Goal: Information Seeking & Learning: Get advice/opinions

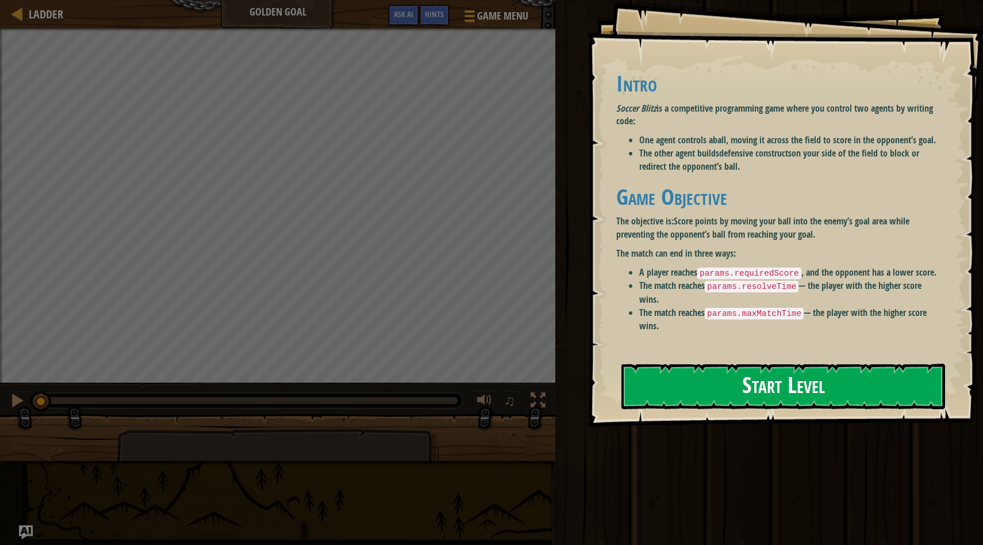
click at [720, 401] on button "Start Level" at bounding box center [784, 385] width 324 height 45
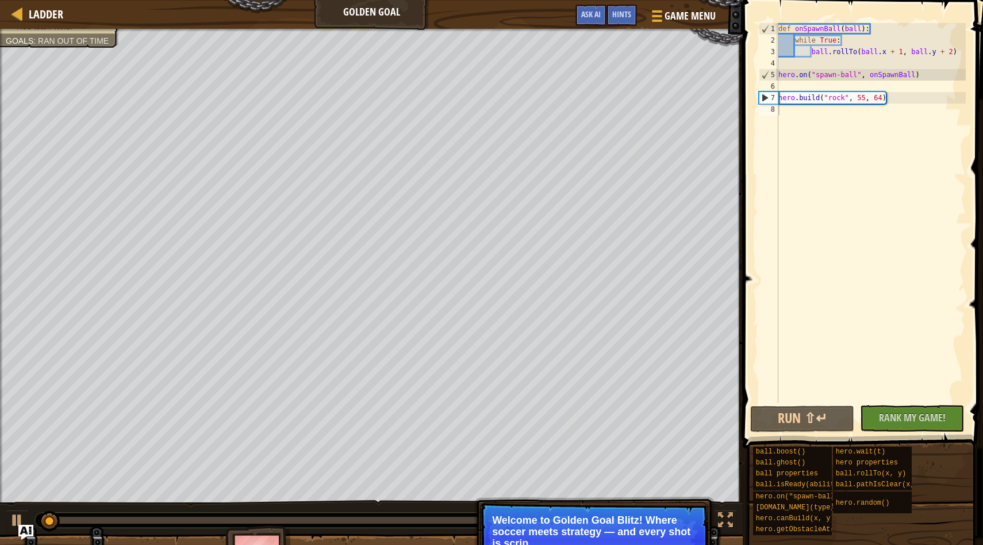
click at [26, 530] on img "Ask AI" at bounding box center [25, 532] width 15 height 15
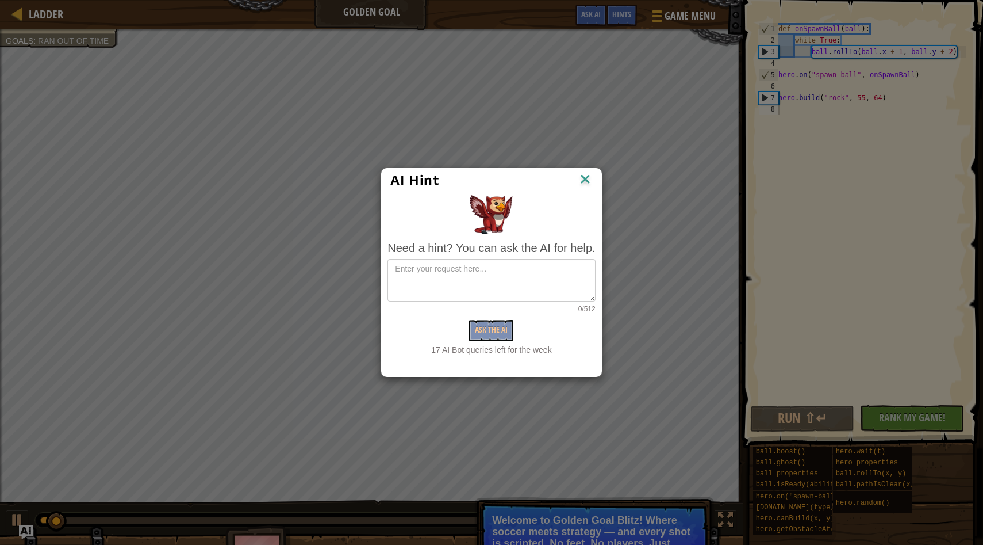
click at [474, 335] on div "Ask the AI" at bounding box center [492, 330] width 208 height 21
click at [487, 330] on div "Ask the AI" at bounding box center [492, 330] width 208 height 21
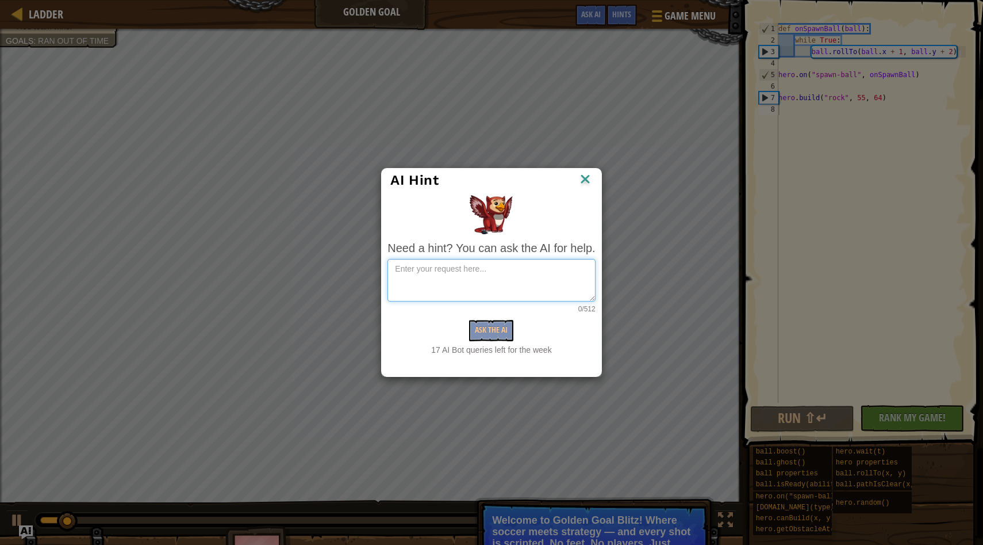
click at [481, 273] on textarea at bounding box center [492, 280] width 208 height 43
click at [428, 272] on textarea "can younhelp wth what" at bounding box center [492, 280] width 208 height 43
click at [424, 273] on textarea "can youn help wth what" at bounding box center [492, 280] width 208 height 43
type textarea "can yon help wth what"
click at [586, 180] on img at bounding box center [585, 179] width 15 height 17
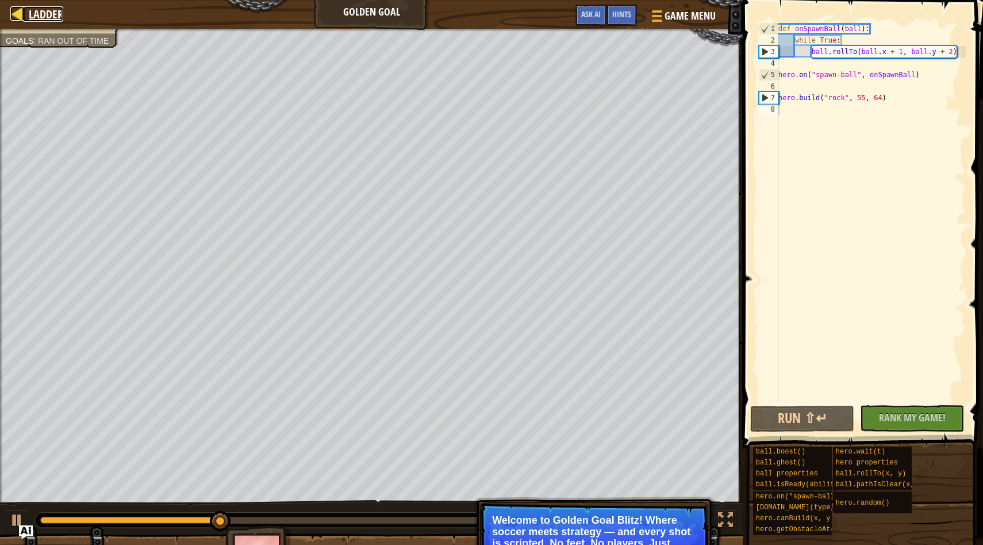
click at [26, 12] on link "Ladder" at bounding box center [43, 14] width 40 height 16
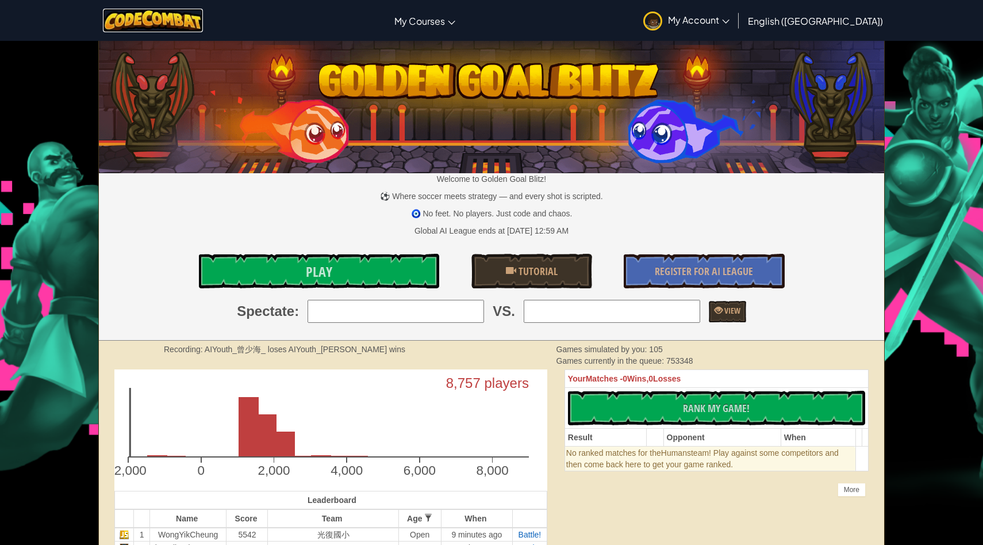
click at [174, 21] on img at bounding box center [153, 21] width 101 height 24
